Goal: Transaction & Acquisition: Purchase product/service

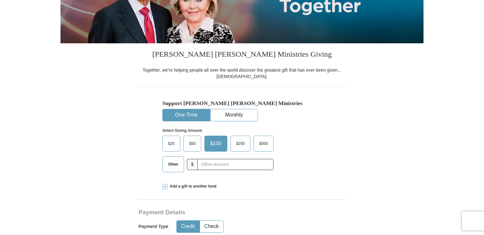
scroll to position [127, 0]
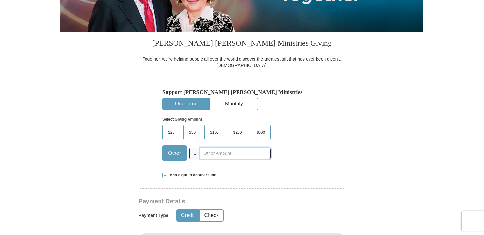
click at [201, 154] on input "text" at bounding box center [235, 153] width 71 height 11
type input "36.00"
click at [311, 147] on div "Select Giving Amount Amount must be a valid number The total gift cannot be les…" at bounding box center [241, 138] width 159 height 56
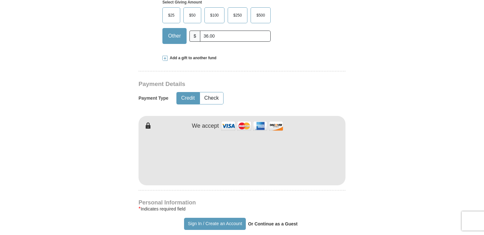
scroll to position [255, 0]
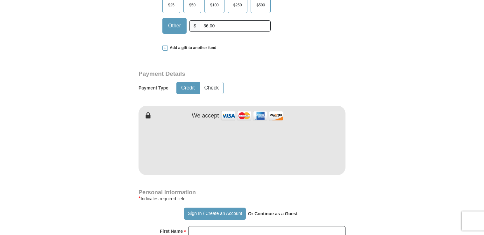
click at [123, 120] on form "Already have an account? Sign in for faster giving. Don't have an account? Crea…" at bounding box center [241, 161] width 363 height 781
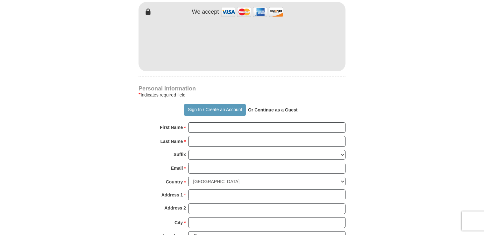
scroll to position [382, 0]
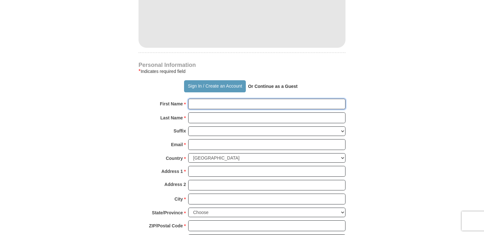
click at [221, 109] on input "First Name *" at bounding box center [266, 104] width 157 height 11
type input "[PERSON_NAME]"
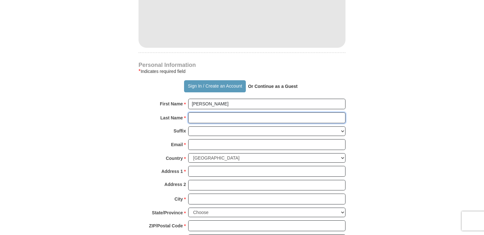
type input "[PERSON_NAME]"
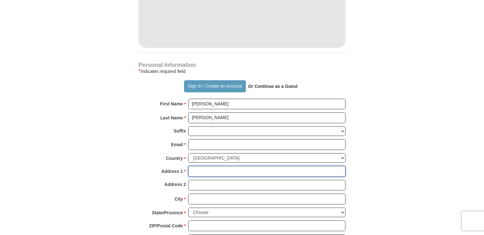
type input "Physical: [STREET_ADDRESS][PERSON_NAME][PERSON_NAME]"
type input "Mailing: P.O. [STREET_ADDRESS]"
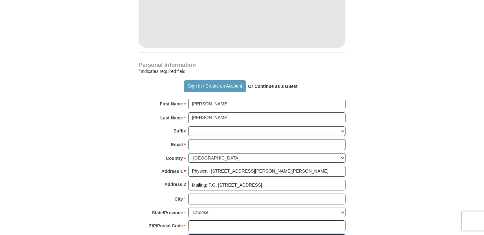
type input "4783940887"
click at [211, 140] on input "Email *" at bounding box center [266, 144] width 157 height 11
type input "[EMAIL_ADDRESS][DOMAIN_NAME]"
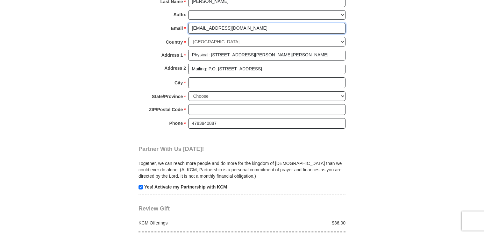
scroll to position [509, 0]
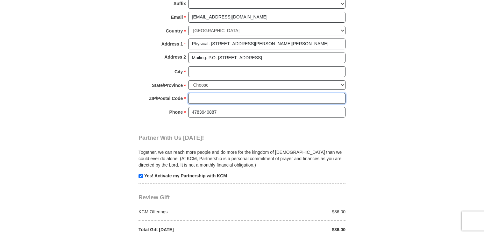
click at [214, 94] on input "ZIP/Postal Code *" at bounding box center [266, 98] width 157 height 11
type input "31029"
click at [220, 80] on select "Choose [US_STATE] [US_STATE] [US_STATE] [US_STATE] [US_STATE] Armed Forces Amer…" at bounding box center [266, 85] width 157 height 10
select select "GA"
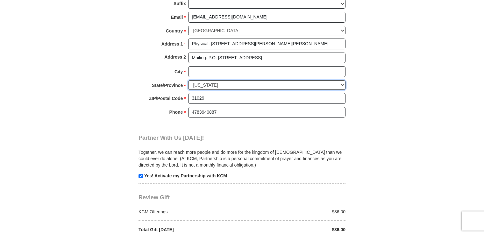
click at [188, 80] on select "Choose [US_STATE] [US_STATE] [US_STATE] [US_STATE] [US_STATE] Armed Forces Amer…" at bounding box center [266, 85] width 157 height 10
click at [153, 115] on div "Phone * * 4783940887 Please enter Phone Number Please enter Phone" at bounding box center [241, 114] width 207 height 14
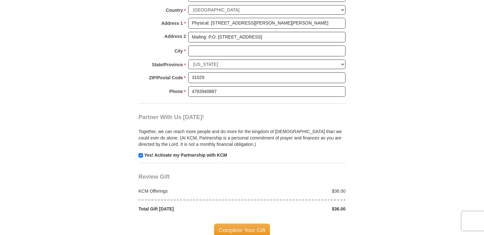
scroll to position [541, 0]
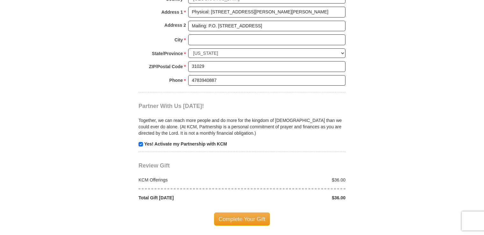
click at [144, 143] on p "Yes! Activate my Partnership with KCM" at bounding box center [241, 144] width 207 height 6
click at [140, 143] on input "checkbox" at bounding box center [140, 144] width 4 height 4
checkbox input "false"
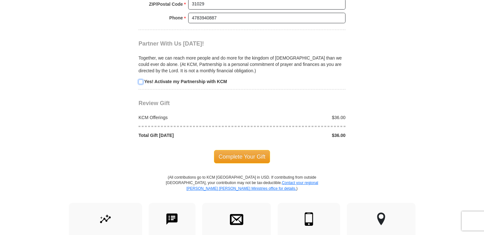
scroll to position [605, 0]
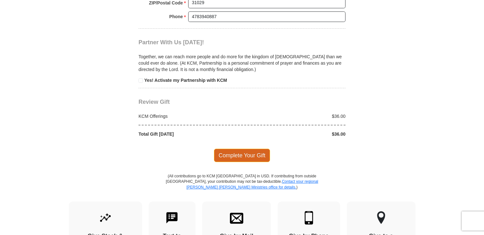
click at [261, 155] on span "Complete Your Gift" at bounding box center [242, 155] width 56 height 13
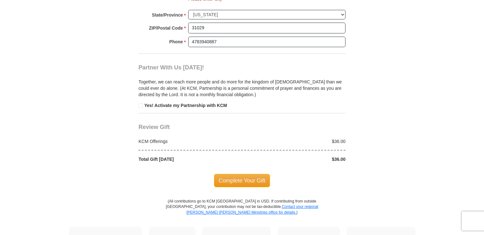
scroll to position [568, 0]
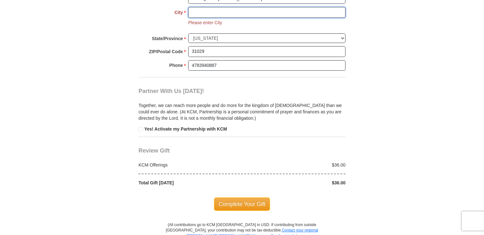
click at [236, 11] on input "City *" at bounding box center [266, 12] width 157 height 11
type input "Forsyth"
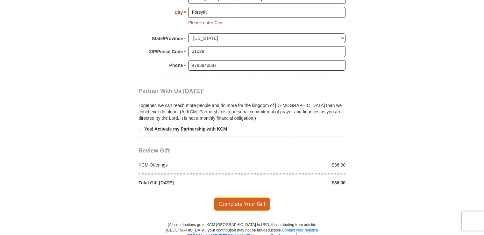
click at [248, 197] on span "Complete Your Gift" at bounding box center [242, 203] width 56 height 13
